Goal: Check status: Verify the current state of an ongoing process or item

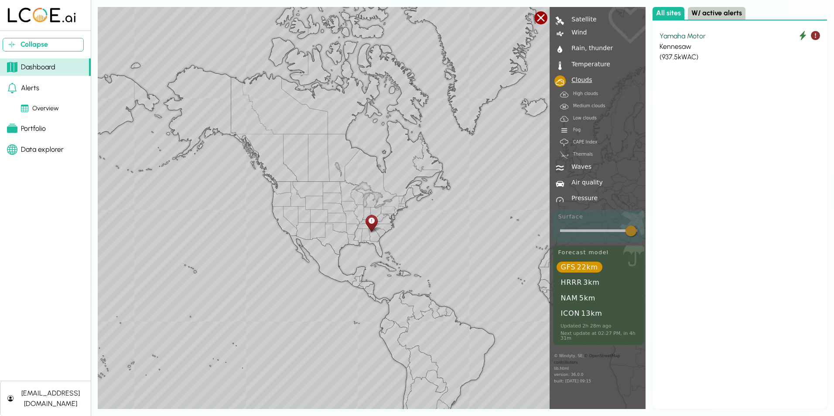
click at [43, 68] on div "Dashboard" at bounding box center [31, 67] width 48 height 10
click at [51, 112] on div "Overview" at bounding box center [40, 109] width 38 height 10
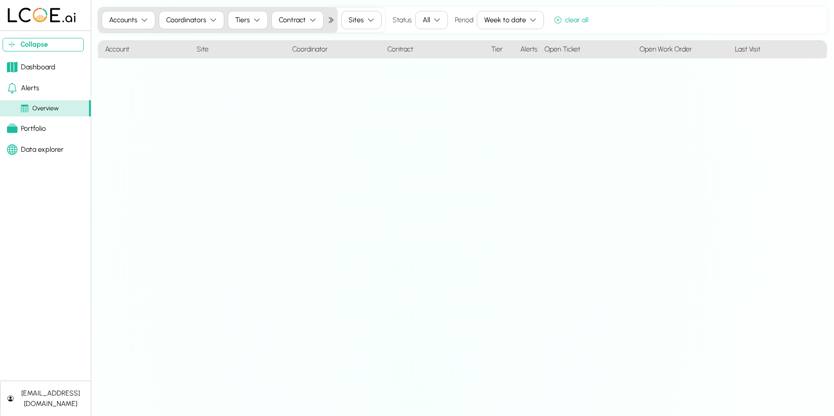
click at [29, 149] on div "Data explorer" at bounding box center [35, 149] width 57 height 10
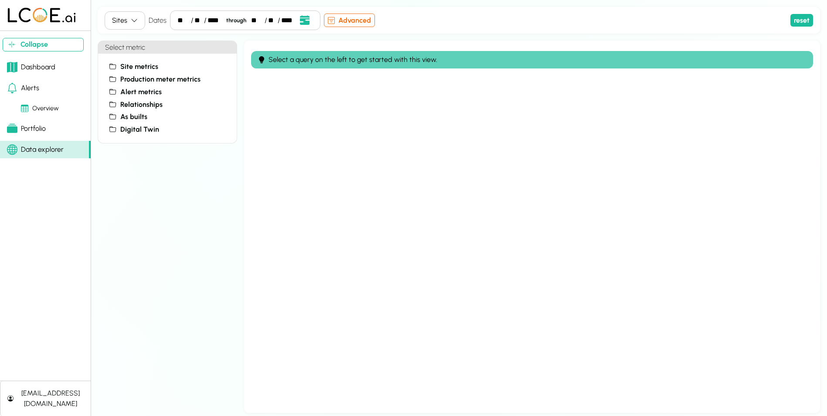
click at [36, 130] on div "Portfolio" at bounding box center [26, 128] width 39 height 10
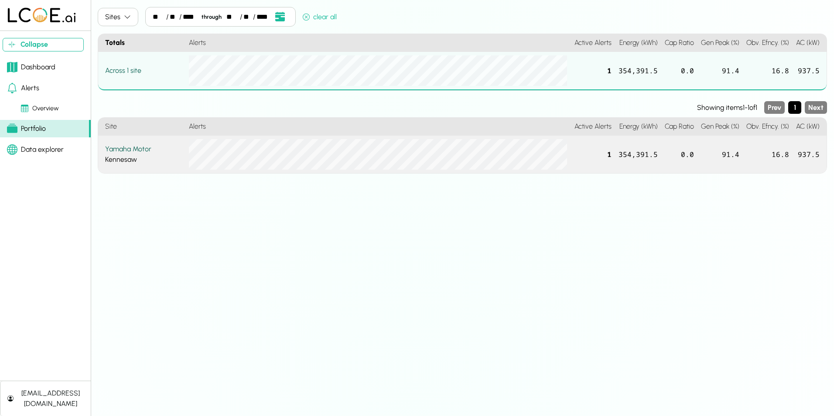
click at [133, 149] on div "Yamaha Motor" at bounding box center [143, 149] width 77 height 10
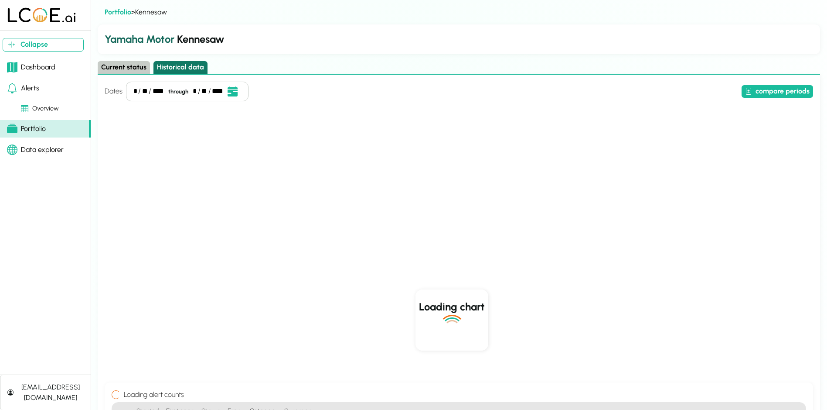
click at [171, 69] on button "Historical data" at bounding box center [181, 67] width 54 height 13
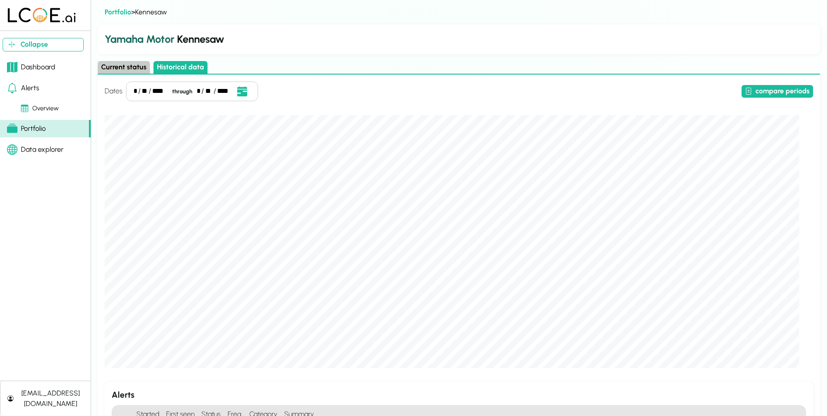
click at [122, 69] on button "Current status" at bounding box center [124, 67] width 52 height 13
